Goal: Task Accomplishment & Management: Use online tool/utility

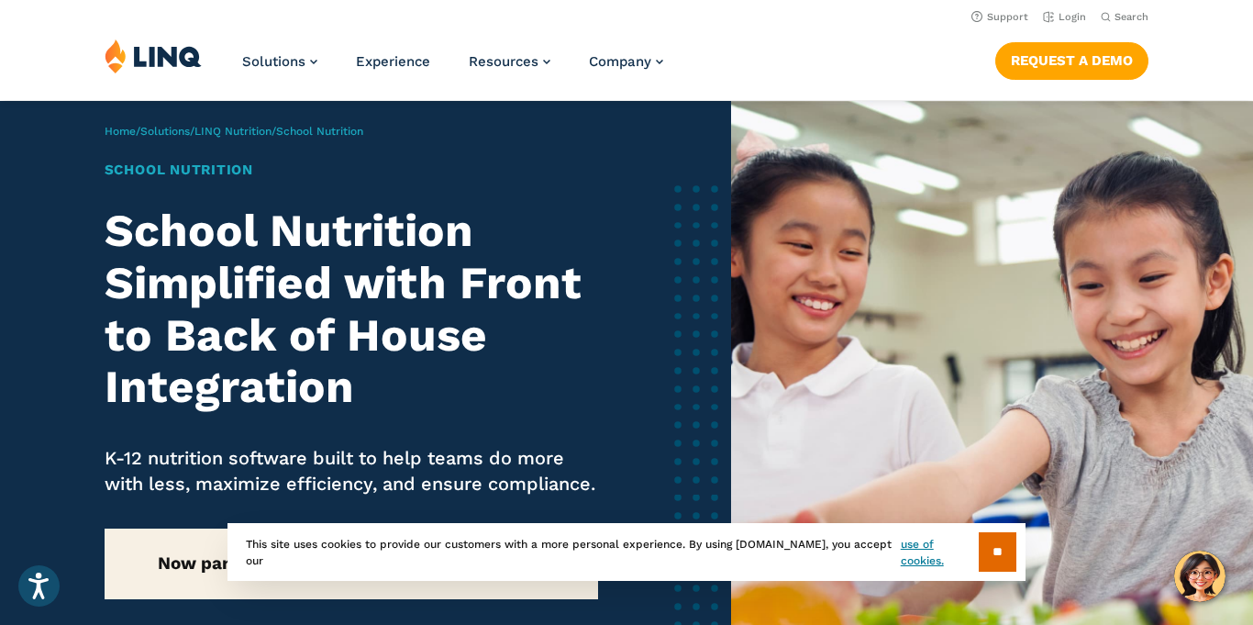
click at [151, 60] on img at bounding box center [153, 56] width 97 height 35
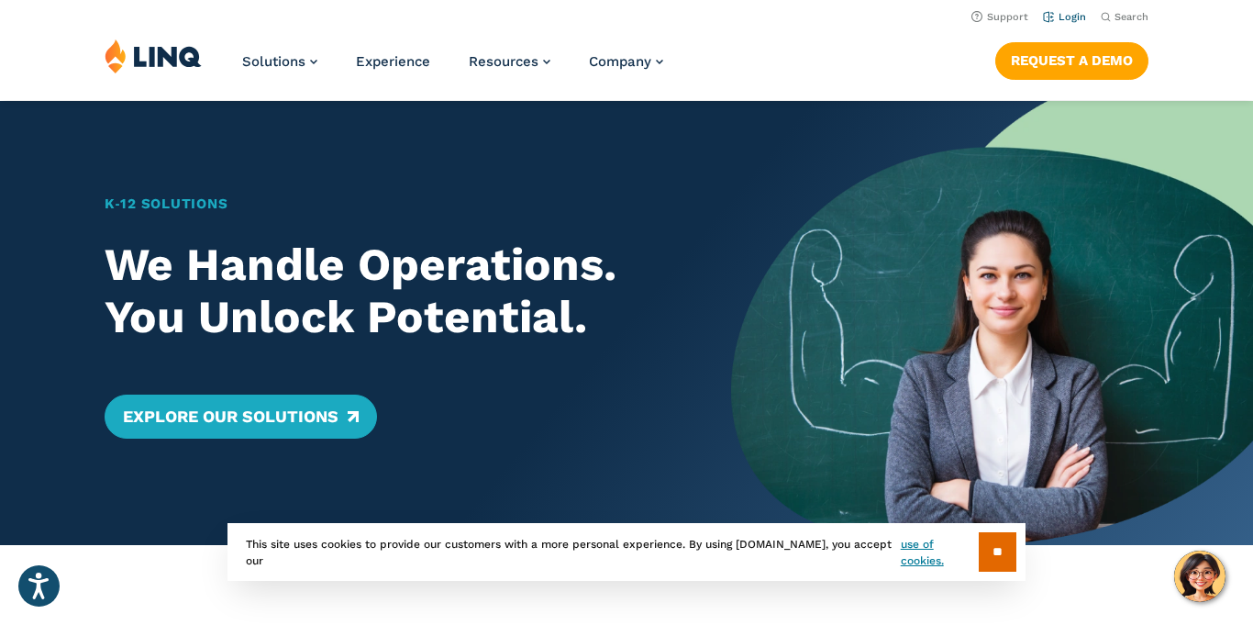
click at [1075, 13] on link "Login" at bounding box center [1064, 17] width 43 height 12
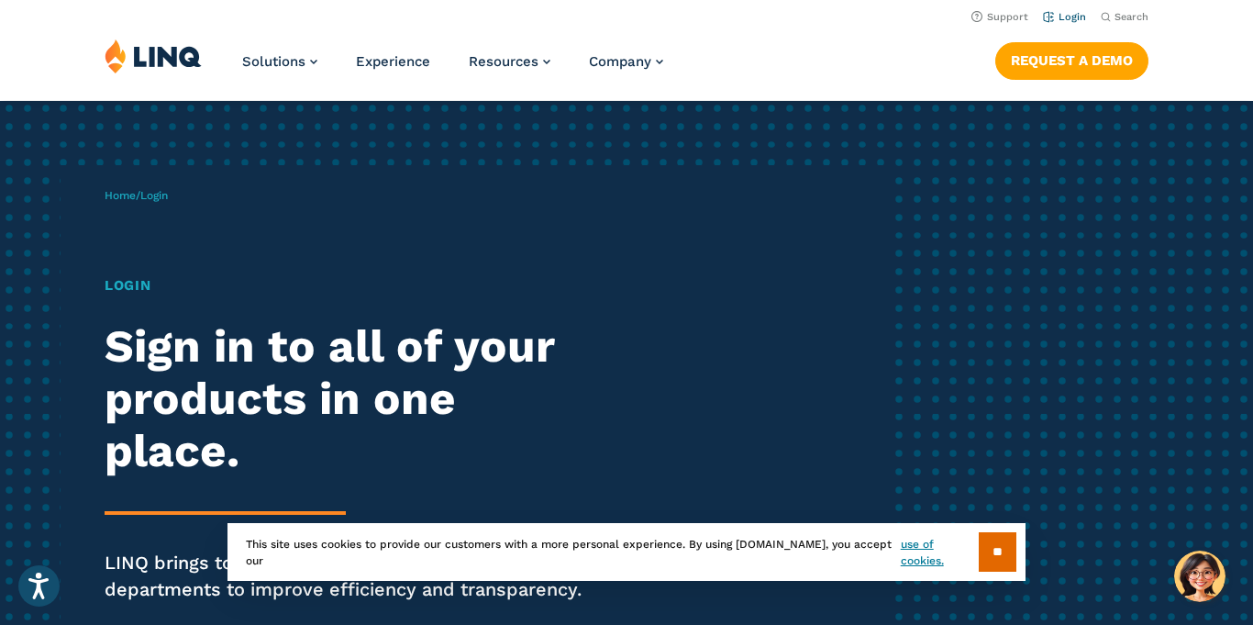
click at [1068, 19] on link "Login" at bounding box center [1064, 17] width 43 height 12
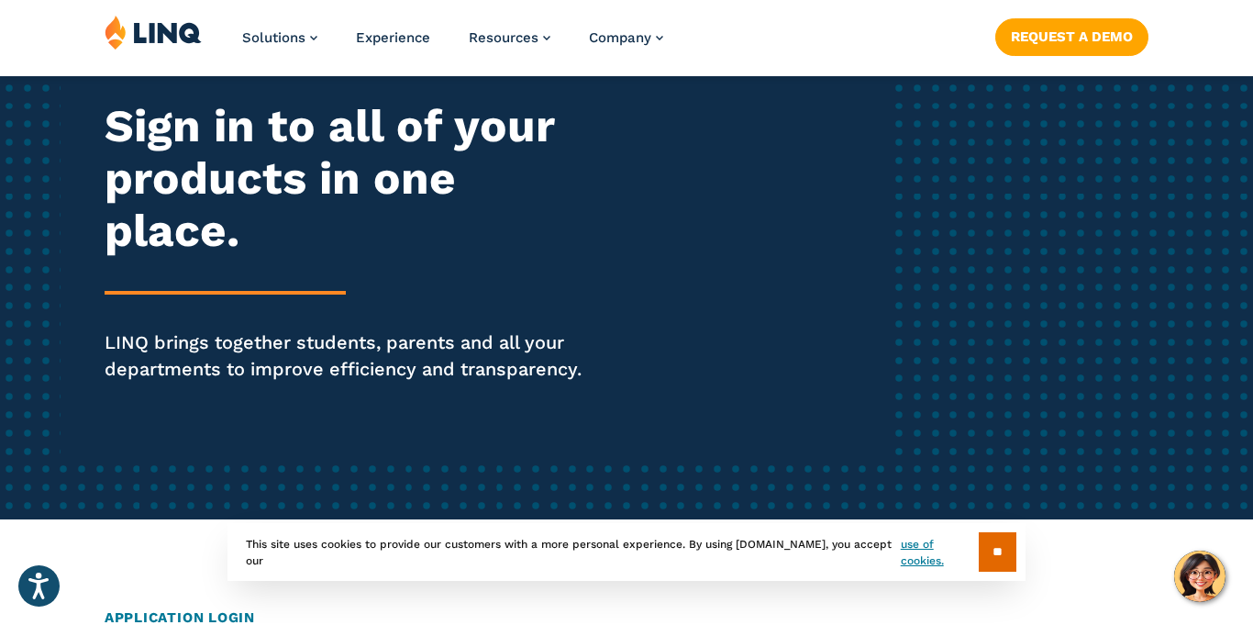
scroll to position [257, 0]
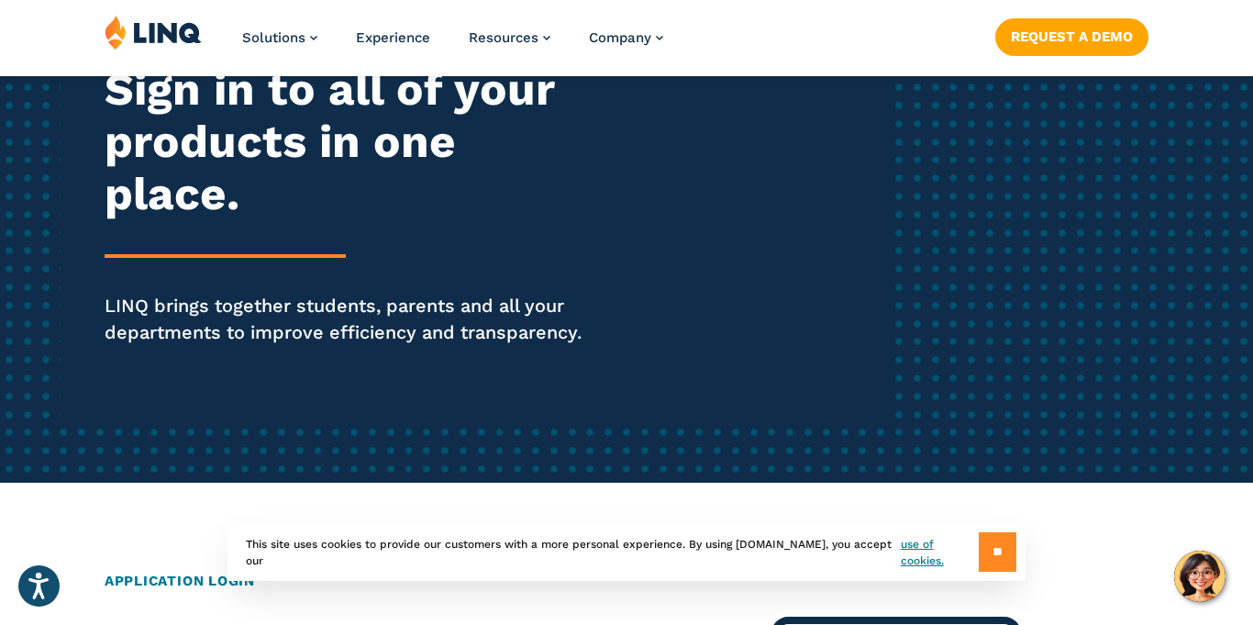
click at [998, 558] on input "**" at bounding box center [998, 551] width 38 height 39
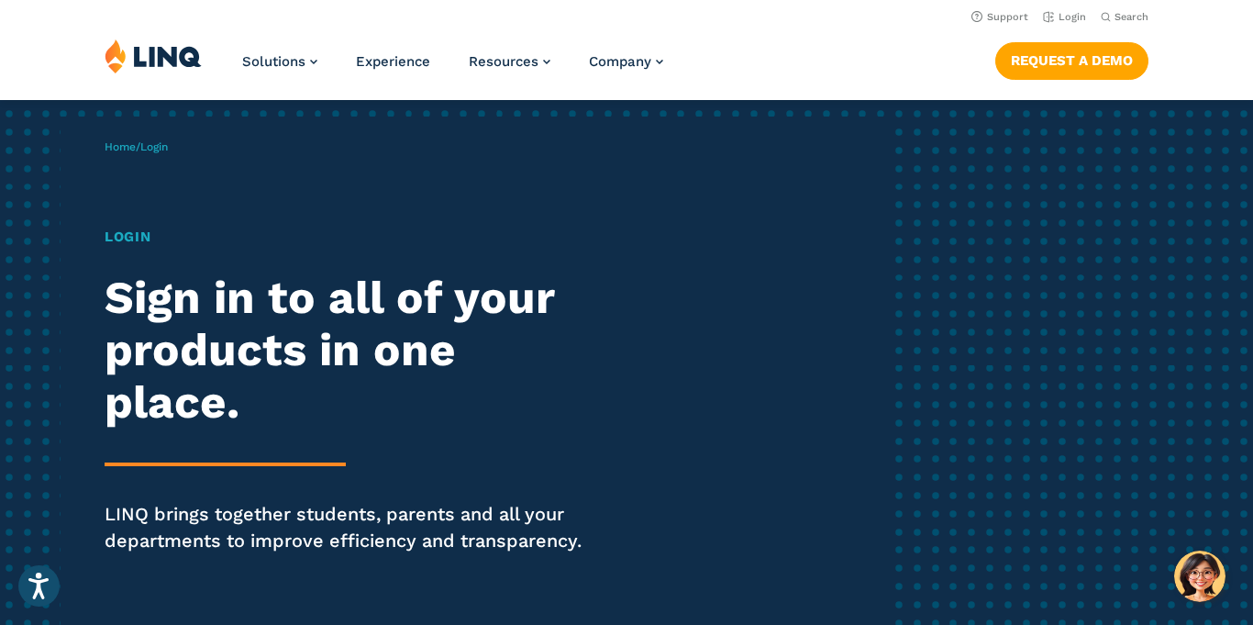
scroll to position [0, 0]
